Goal: Transaction & Acquisition: Purchase product/service

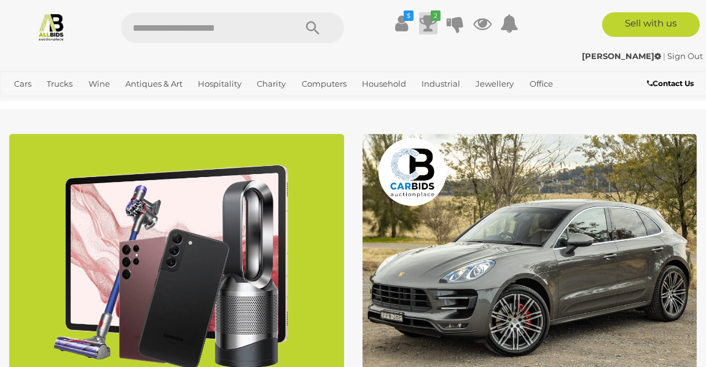
click at [434, 16] on icon "2" at bounding box center [436, 15] width 10 height 10
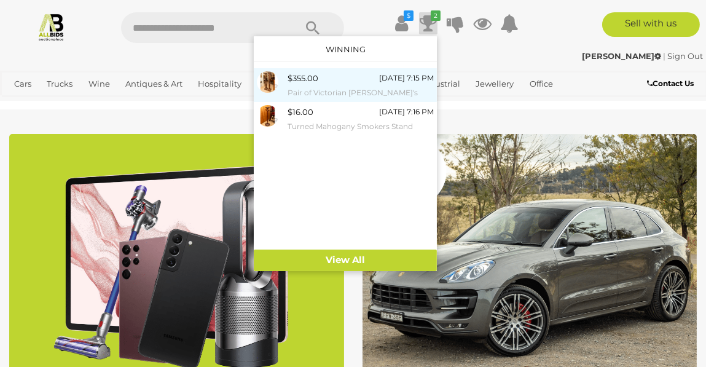
click at [329, 76] on div "$355.00 19/08/2025 7:15 PM Pair of Victorian Mahogany Torchère's" at bounding box center [361, 85] width 146 height 28
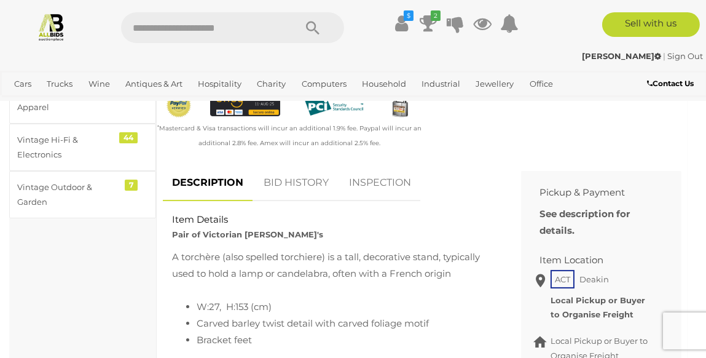
scroll to position [491, 0]
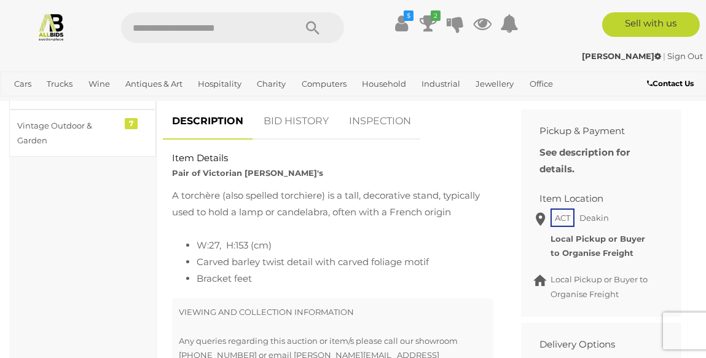
click at [296, 138] on link "BID HISTORY" at bounding box center [297, 121] width 84 height 36
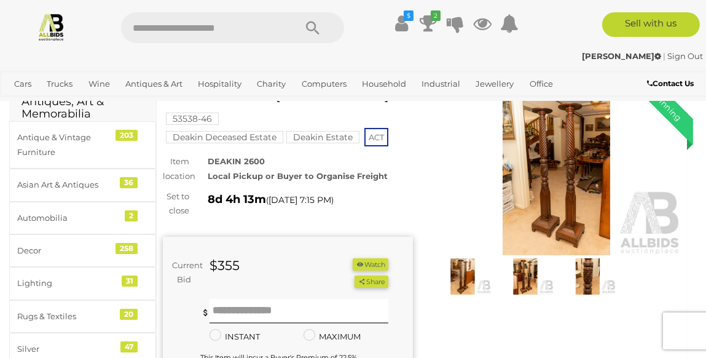
scroll to position [0, 0]
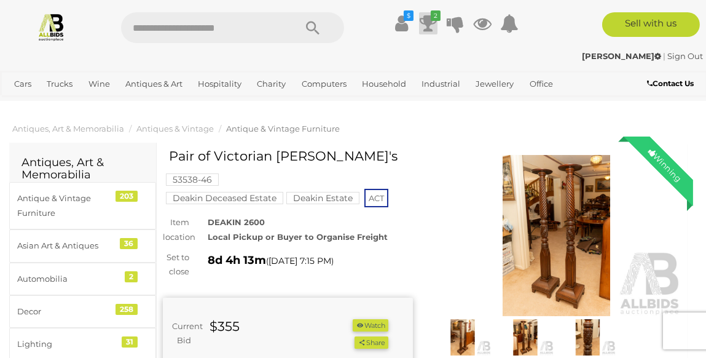
click at [432, 20] on icon "2" at bounding box center [436, 15] width 10 height 10
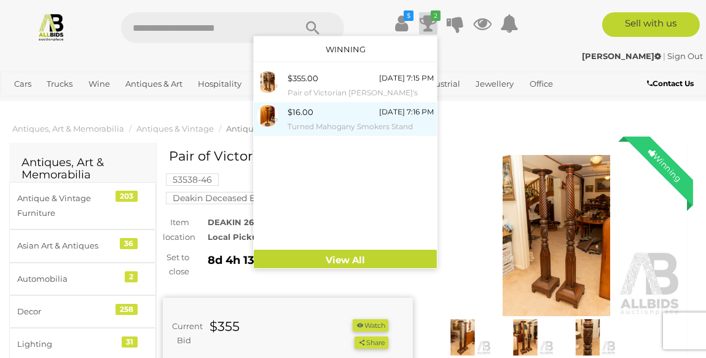
click at [347, 114] on div "$16.00 19/08/2025 7:16 PM Turned Mahogany Smokers Stand" at bounding box center [361, 119] width 146 height 28
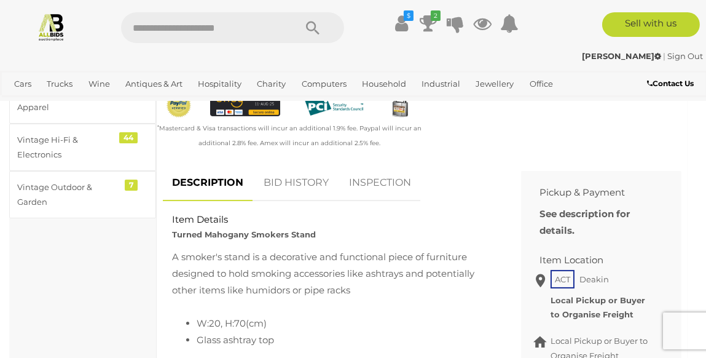
scroll to position [491, 0]
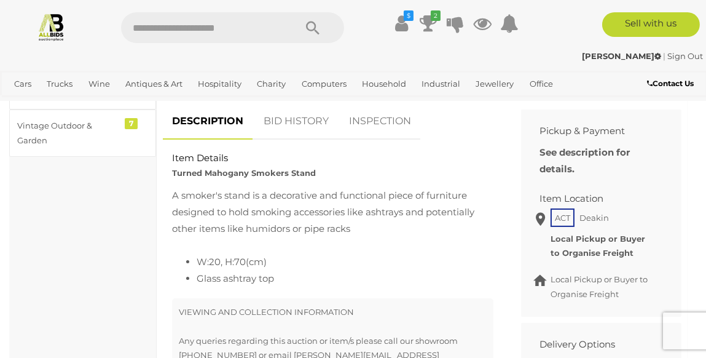
click at [308, 121] on link "BID HISTORY" at bounding box center [297, 121] width 84 height 36
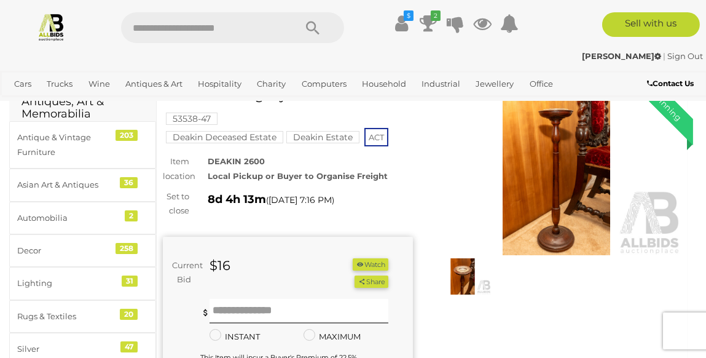
scroll to position [0, 0]
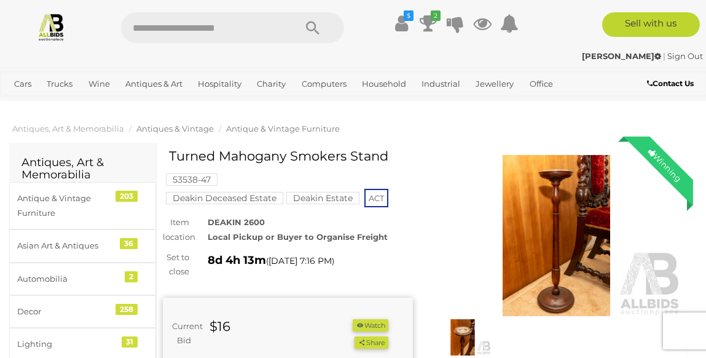
click at [168, 127] on span "Antiques & Vintage" at bounding box center [174, 129] width 77 height 10
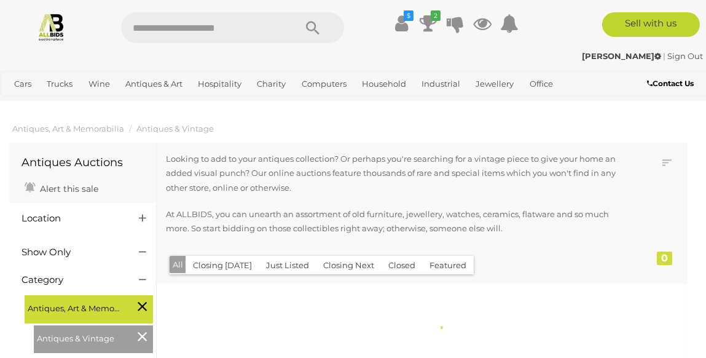
scroll to position [122, 0]
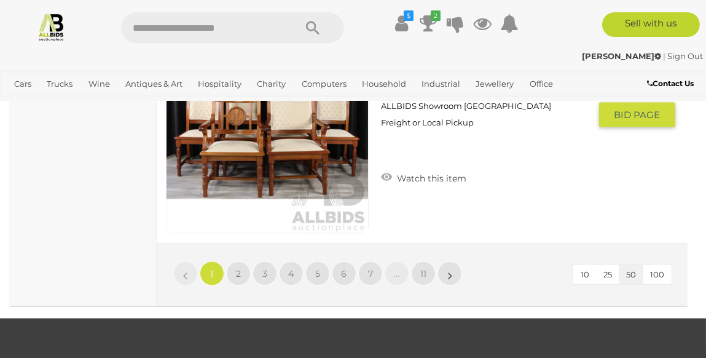
scroll to position [11287, 0]
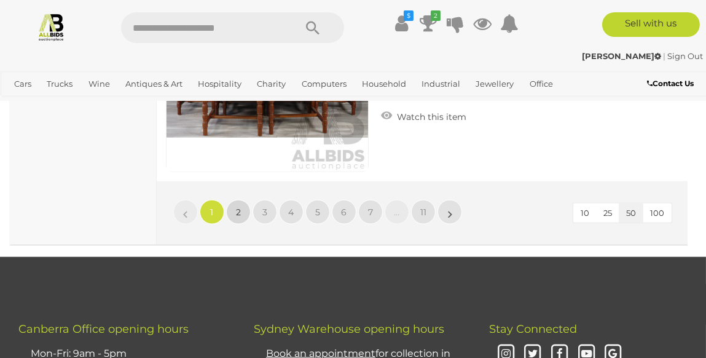
click at [237, 207] on span "2" at bounding box center [238, 212] width 5 height 11
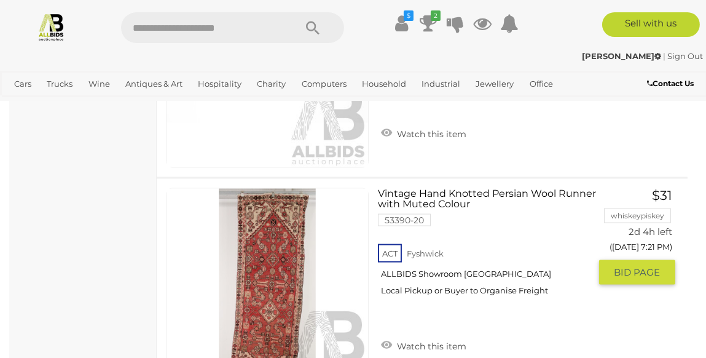
scroll to position [11370, 0]
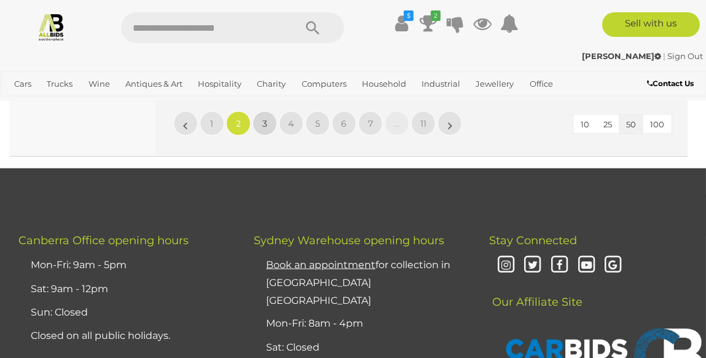
click at [265, 118] on span "3" at bounding box center [265, 123] width 5 height 11
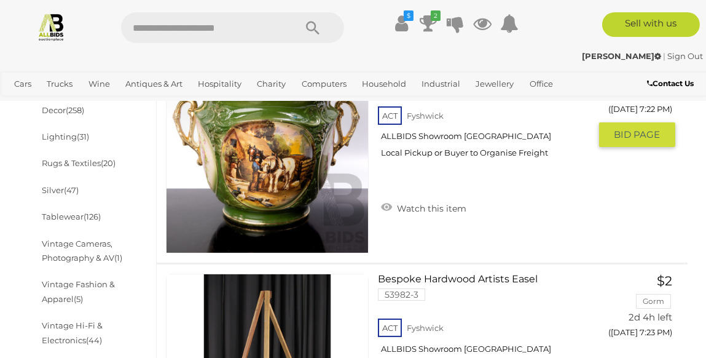
scroll to position [796, 0]
